Goal: Information Seeking & Learning: Check status

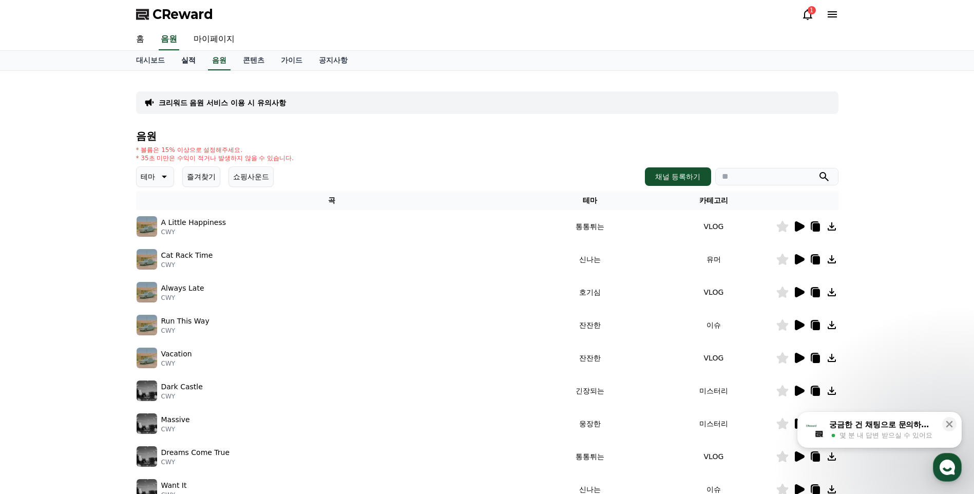
click at [180, 64] on link "실적" at bounding box center [188, 61] width 31 height 20
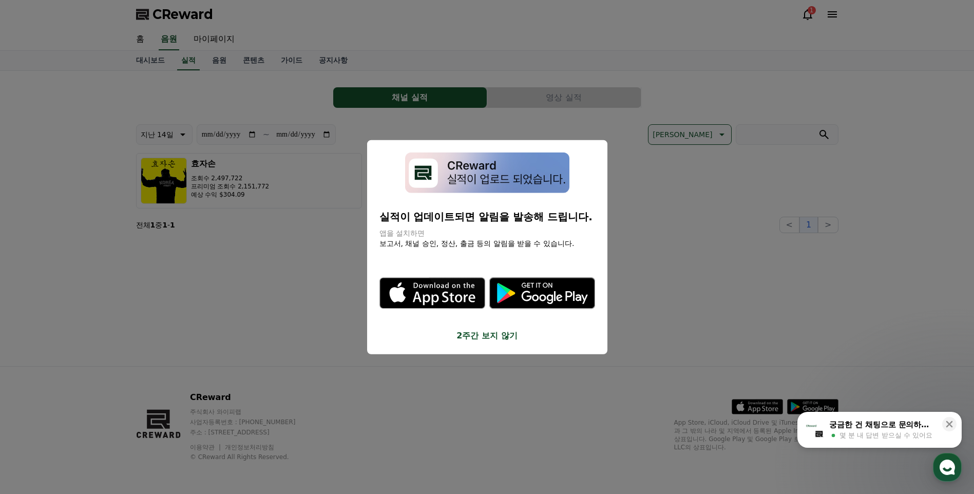
click at [482, 333] on button "2주간 보지 않기" at bounding box center [487, 335] width 216 height 12
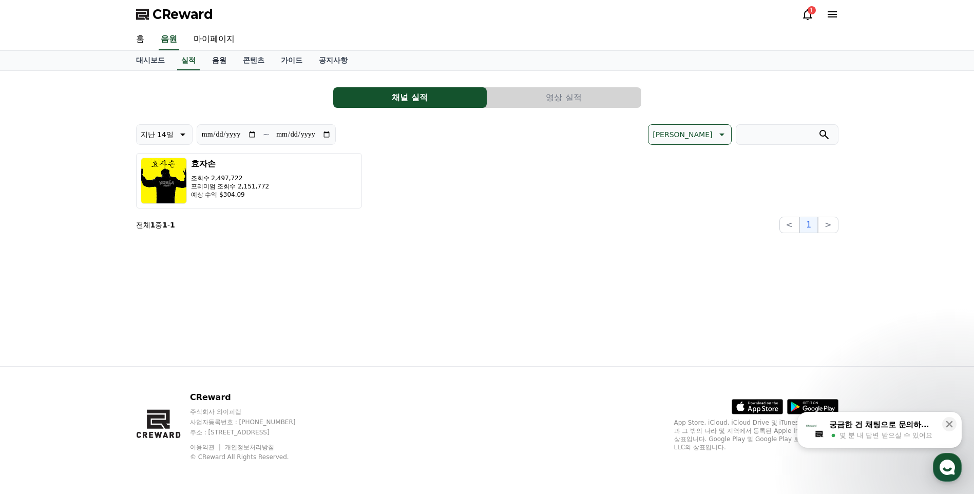
click at [214, 63] on link "음원" at bounding box center [219, 61] width 31 height 20
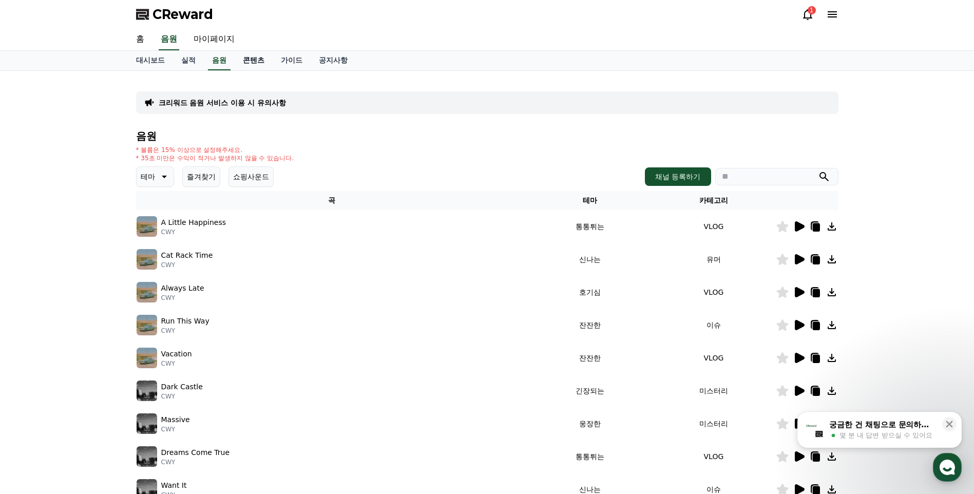
click at [240, 67] on link "콘텐츠" at bounding box center [254, 61] width 38 height 20
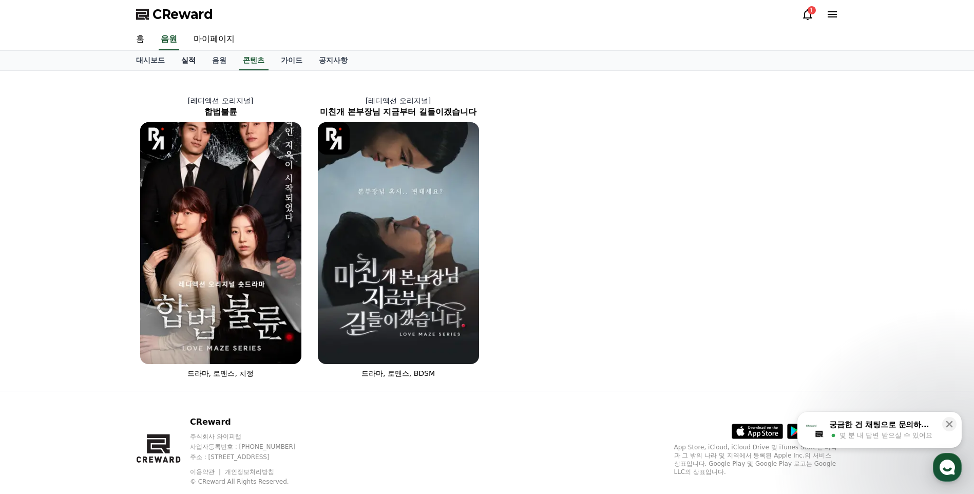
click at [183, 60] on link "실적" at bounding box center [188, 61] width 31 height 20
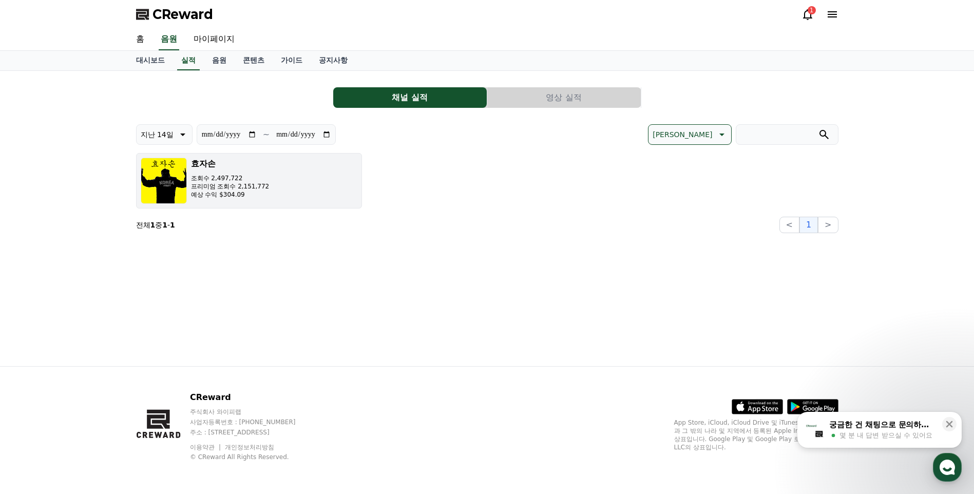
click at [271, 193] on button "효자손 조회수 2,497,722 프리미엄 조회수 2,151,772 예상 수익 $304.09" at bounding box center [249, 180] width 226 height 55
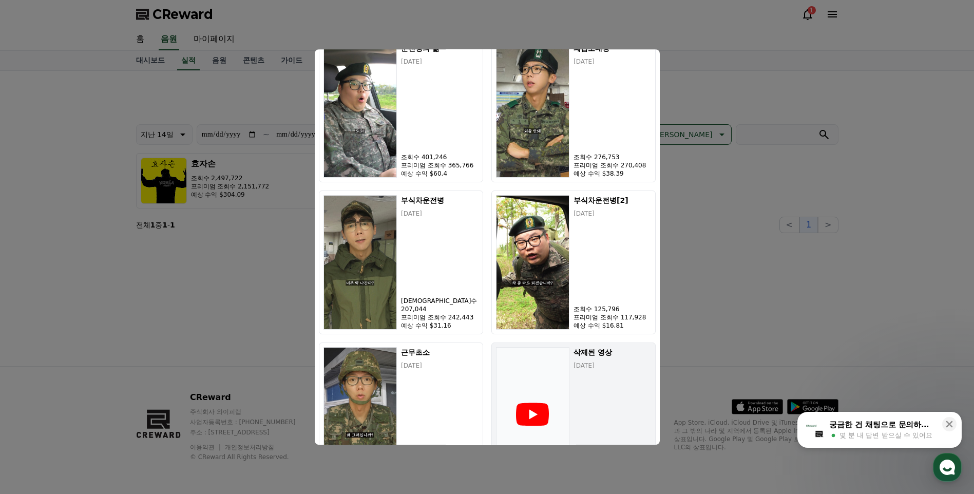
scroll to position [479, 0]
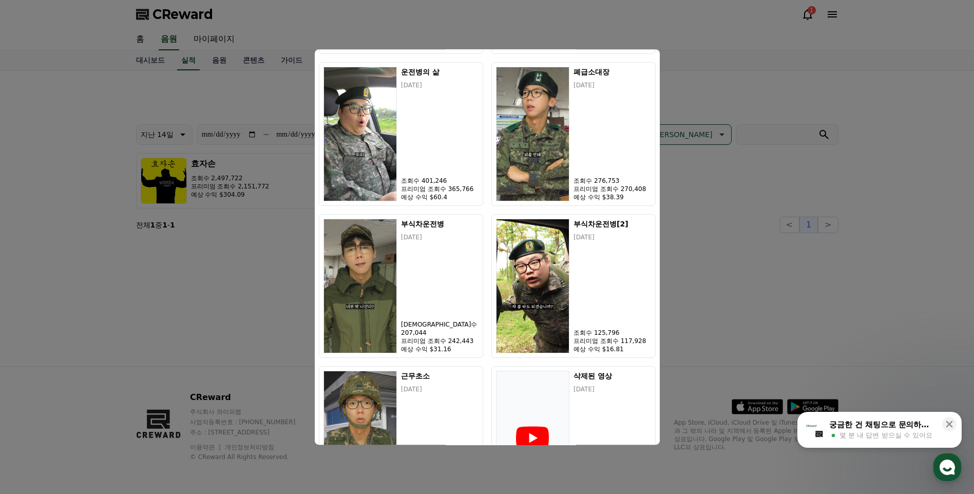
click at [767, 257] on button "close modal" at bounding box center [487, 247] width 974 height 494
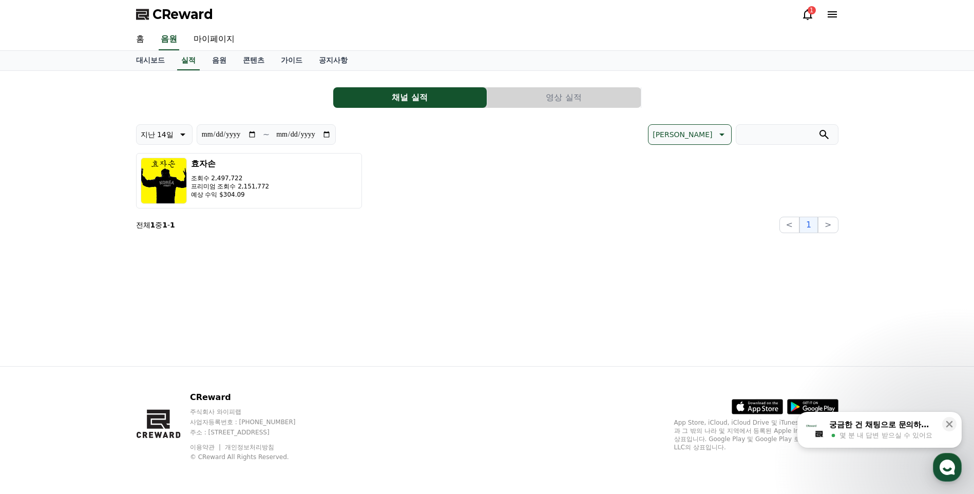
click at [799, 18] on div "CReward 1" at bounding box center [487, 14] width 719 height 29
click at [811, 9] on div "1" at bounding box center [812, 10] width 8 height 8
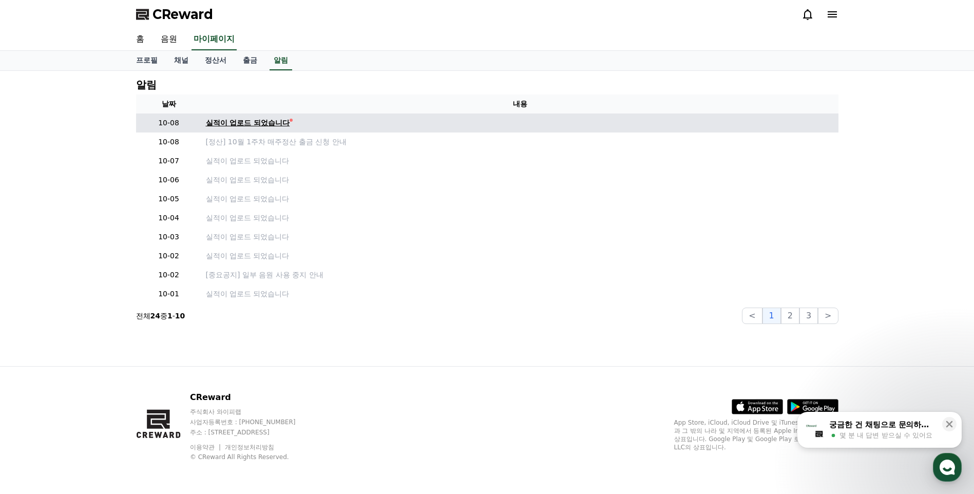
click at [257, 120] on div "실적이 업로드 되었습니다" at bounding box center [248, 123] width 84 height 11
